Goal: Task Accomplishment & Management: Manage account settings

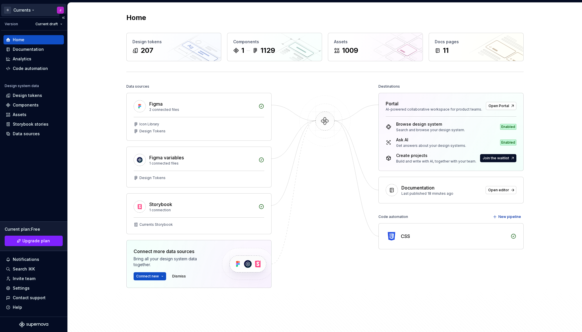
click at [41, 8] on html "G Currents J Version Current draft Home Documentation Analytics Code automation…" at bounding box center [291, 166] width 582 height 332
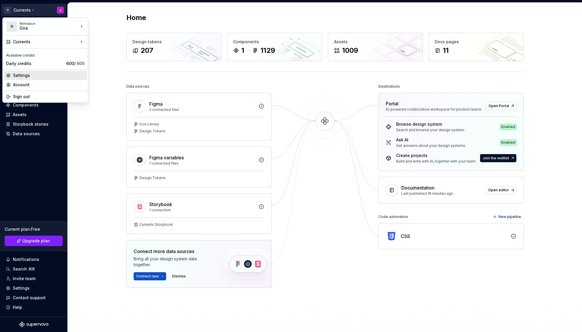
click at [48, 76] on div "Settings" at bounding box center [48, 76] width 71 height 6
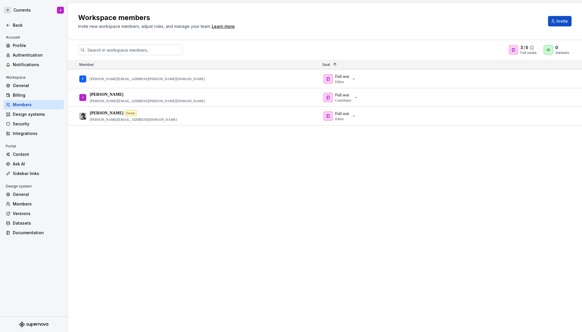
click at [515, 50] on icon at bounding box center [513, 50] width 5 height 5
click at [197, 195] on div "F felix.schuppert@gira.de Full seat Editor J Jacob jacob.economou@gira.de Full …" at bounding box center [325, 201] width 514 height 262
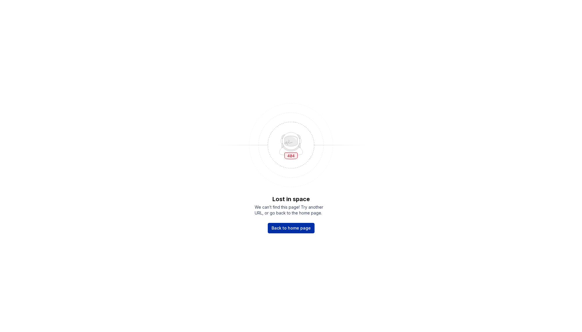
click at [293, 229] on span "Back to home page" at bounding box center [291, 228] width 39 height 6
